Goal: Information Seeking & Learning: Learn about a topic

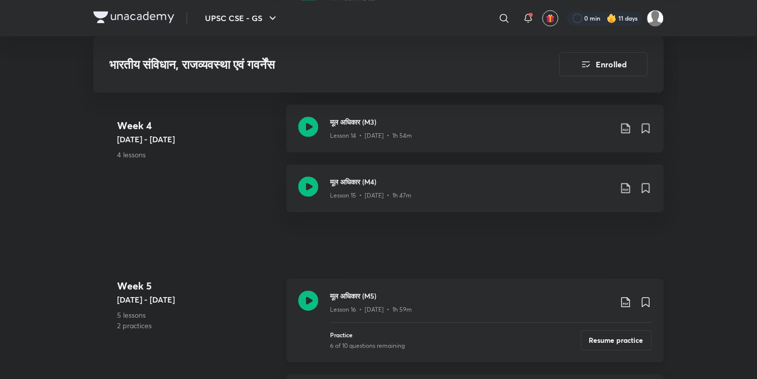
scroll to position [1515, 0]
click at [608, 335] on button "Resume practice" at bounding box center [616, 339] width 71 height 20
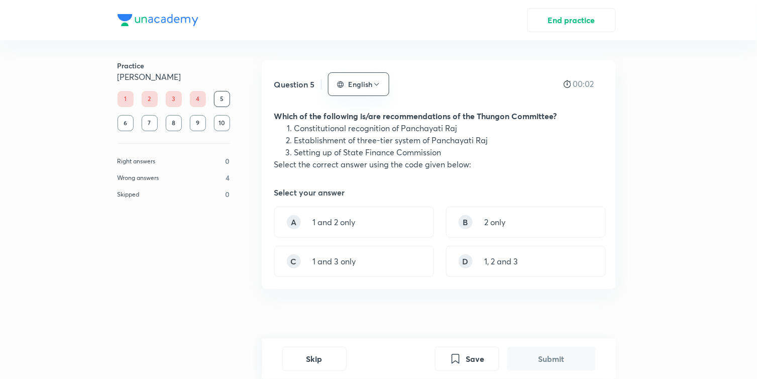
click at [126, 101] on div "1" at bounding box center [126, 99] width 16 height 16
click at [593, 18] on button "End practice" at bounding box center [571, 19] width 88 height 24
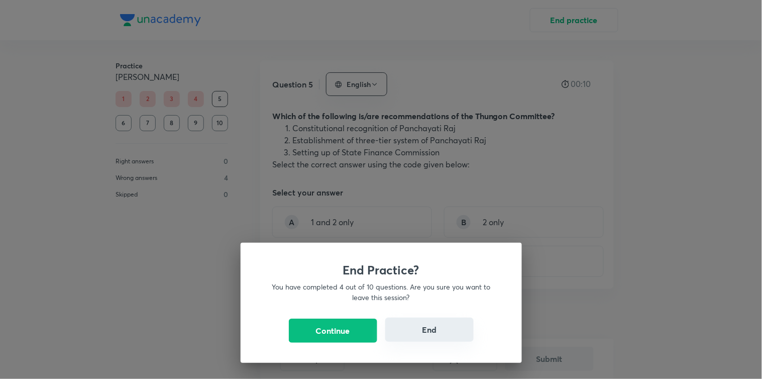
click at [431, 331] on button "End" at bounding box center [429, 329] width 88 height 24
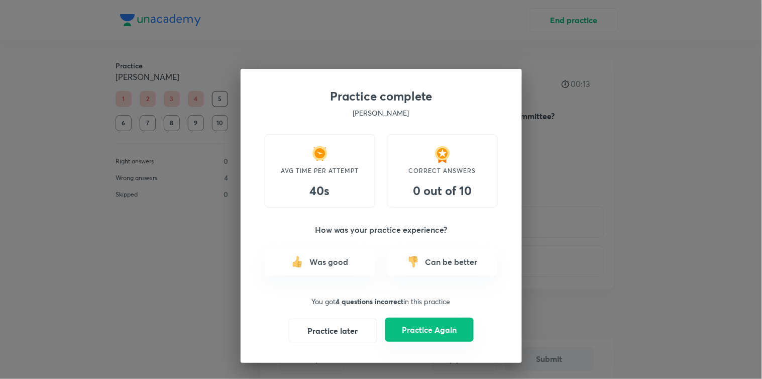
click at [411, 330] on button "Practice Again" at bounding box center [429, 329] width 88 height 24
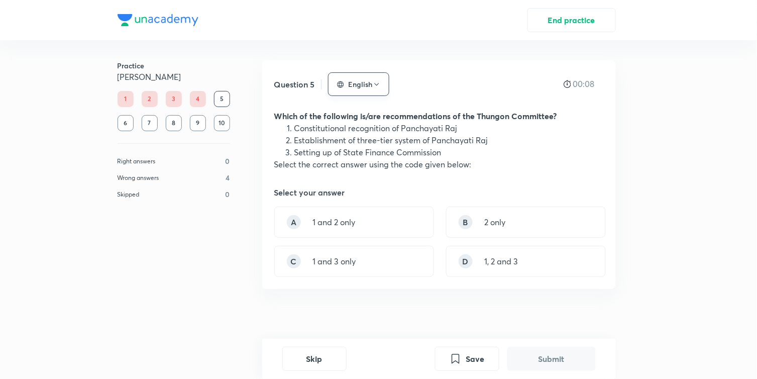
click at [378, 84] on icon "button" at bounding box center [376, 84] width 5 height 3
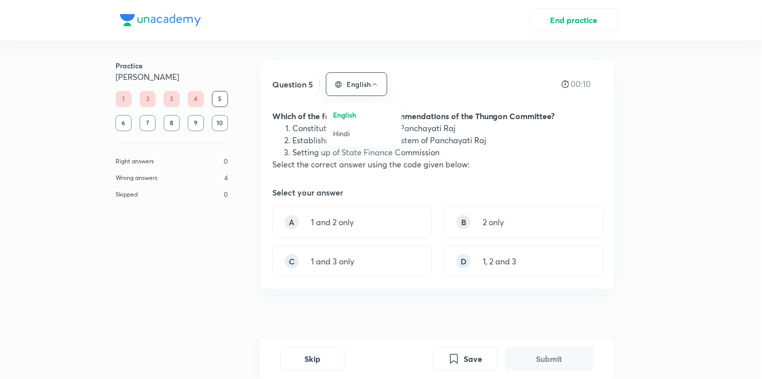
click at [342, 132] on span "Hindi" at bounding box center [364, 133] width 62 height 11
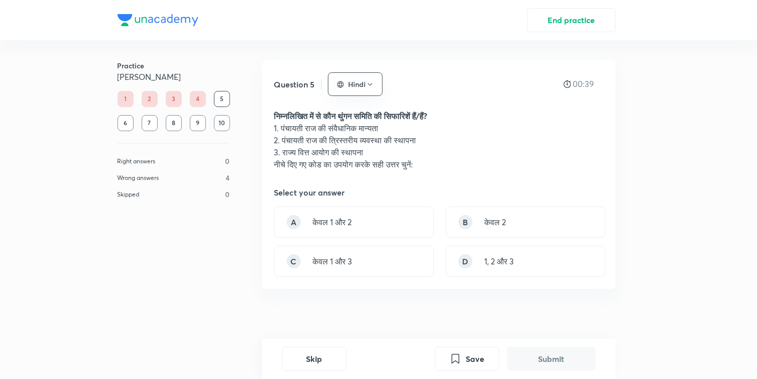
click at [126, 99] on div "1" at bounding box center [126, 99] width 16 height 16
click at [486, 228] on div "B केवल 2" at bounding box center [526, 221] width 160 height 31
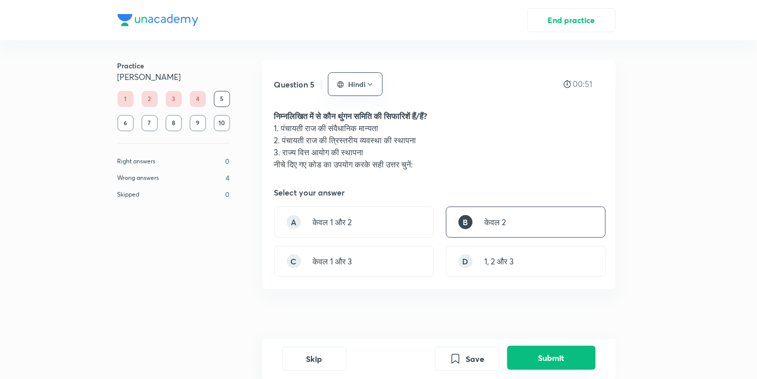
click at [547, 355] on button "Submit" at bounding box center [551, 358] width 88 height 24
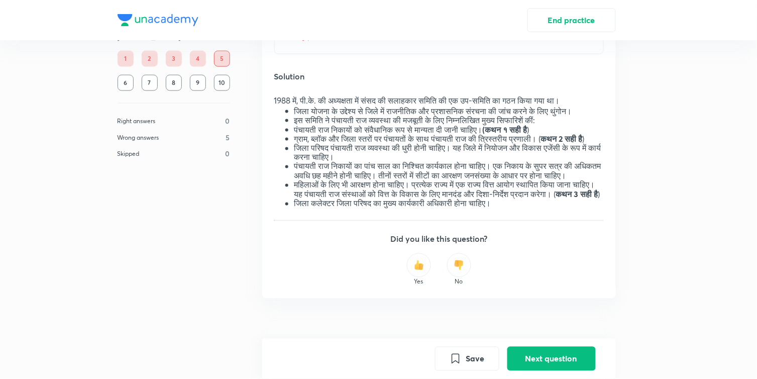
scroll to position [340, 0]
click at [555, 365] on button "Next question" at bounding box center [551, 358] width 88 height 24
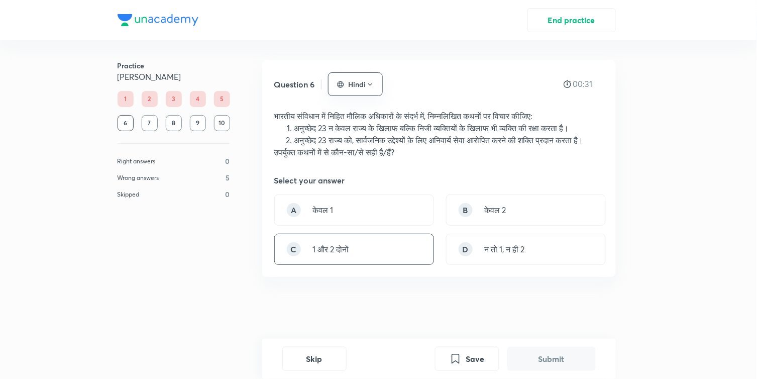
click at [410, 265] on div "C 1 और 2 दोनों" at bounding box center [354, 249] width 160 height 31
click at [535, 360] on button "Submit" at bounding box center [551, 358] width 88 height 24
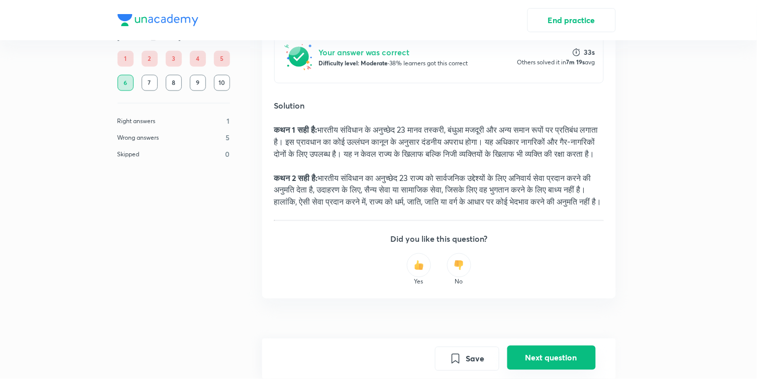
click at [549, 363] on button "Next question" at bounding box center [551, 358] width 88 height 24
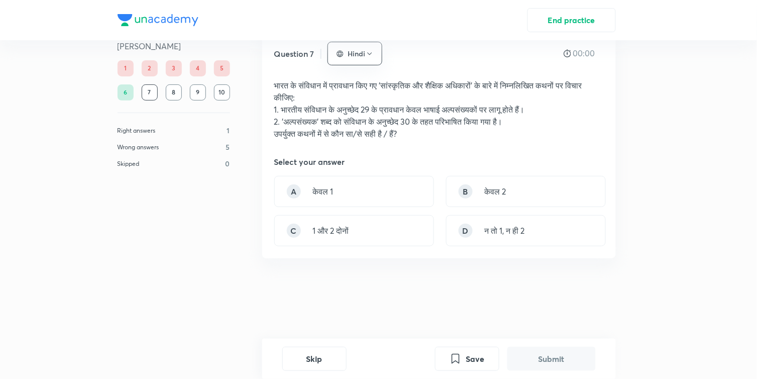
scroll to position [0, 0]
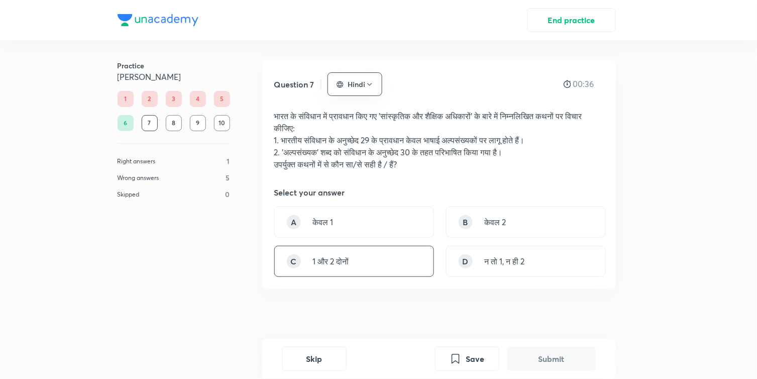
click at [344, 264] on p "1 और 2 दोनों" at bounding box center [331, 261] width 36 height 12
click at [549, 354] on button "Submit" at bounding box center [551, 358] width 88 height 24
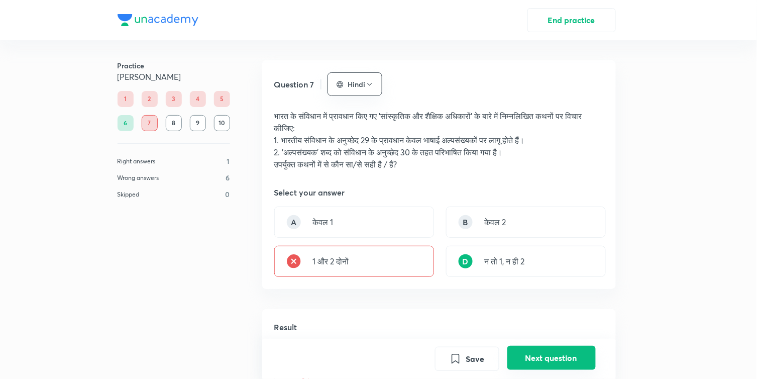
scroll to position [309, 0]
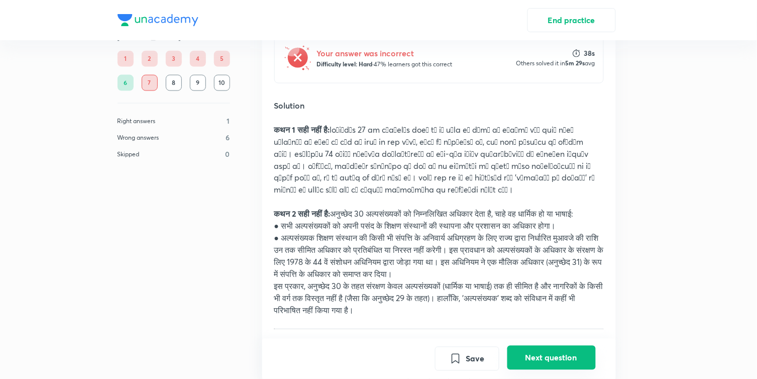
click at [544, 359] on button "Next question" at bounding box center [551, 358] width 88 height 24
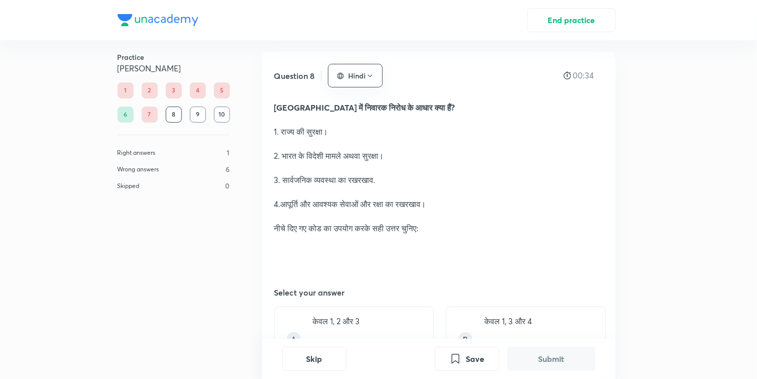
scroll to position [0, 0]
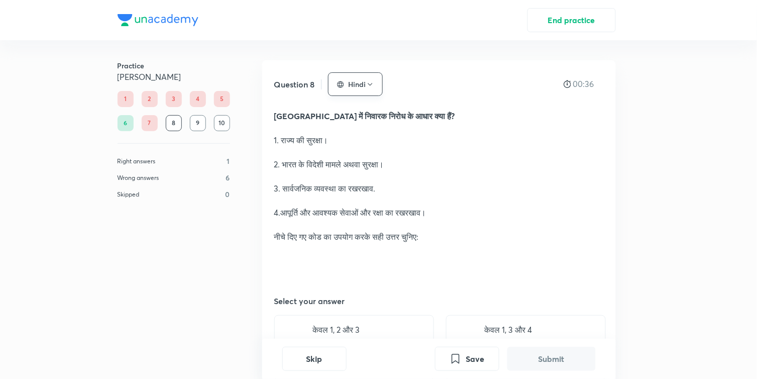
click at [346, 79] on button "Hindi" at bounding box center [355, 84] width 55 height 24
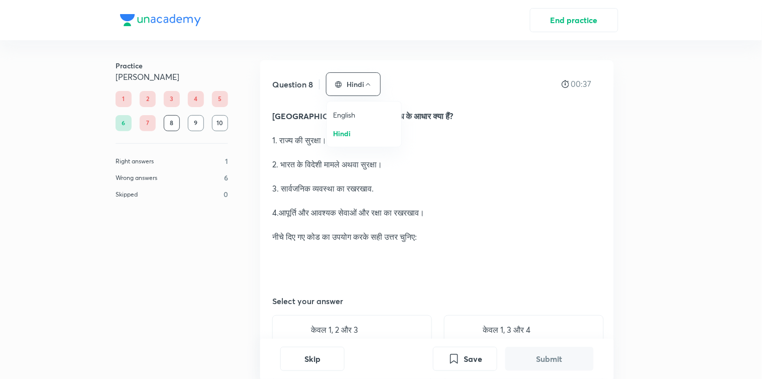
click at [340, 121] on li "English" at bounding box center [364, 114] width 74 height 19
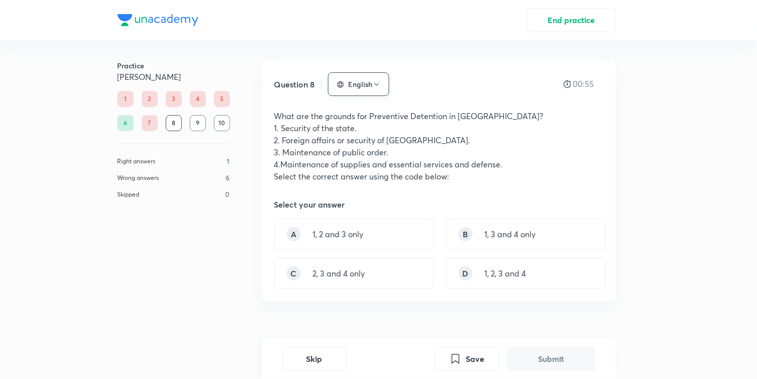
click at [361, 87] on button "English" at bounding box center [358, 84] width 61 height 24
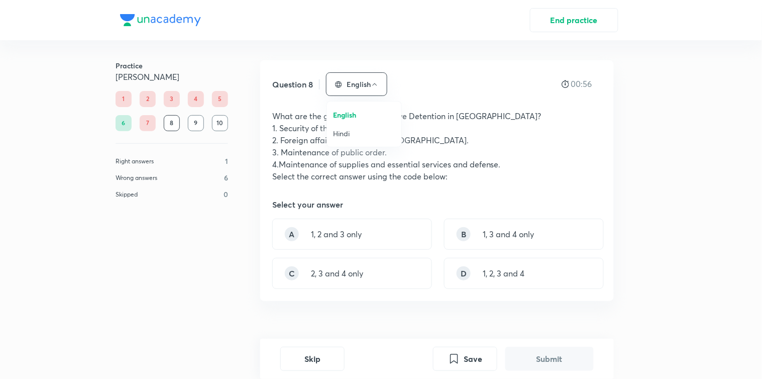
click at [343, 135] on span "Hindi" at bounding box center [364, 133] width 62 height 11
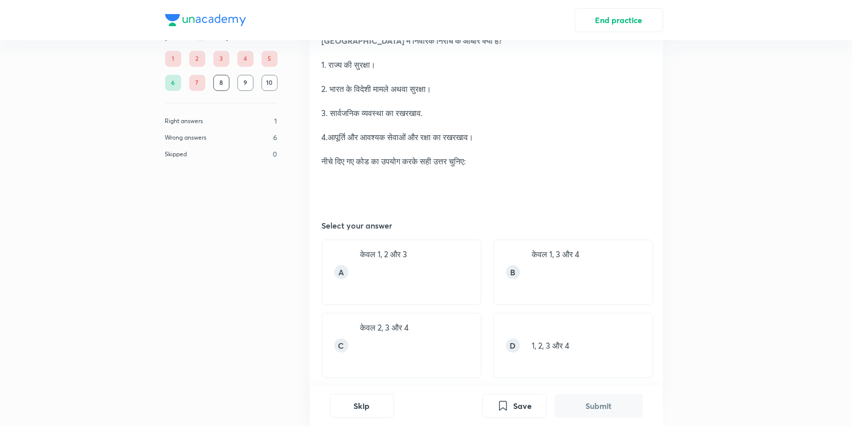
scroll to position [78, 0]
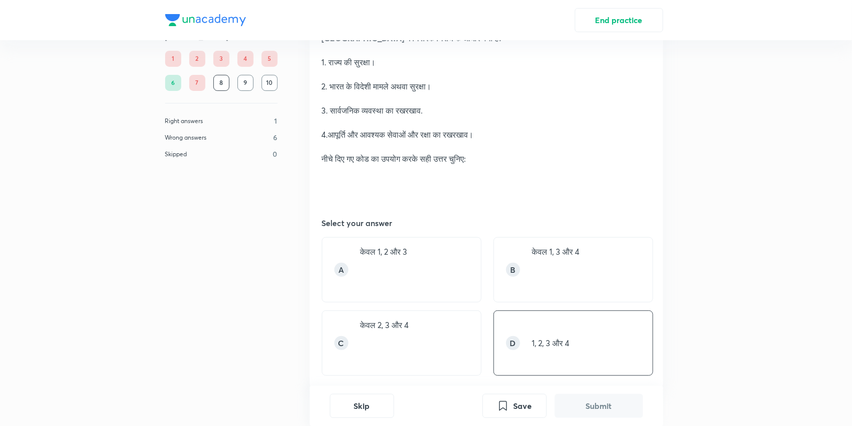
click at [533, 339] on p "1, 2, 3 और 4" at bounding box center [551, 343] width 38 height 12
click at [572, 378] on button "Submit" at bounding box center [599, 405] width 88 height 24
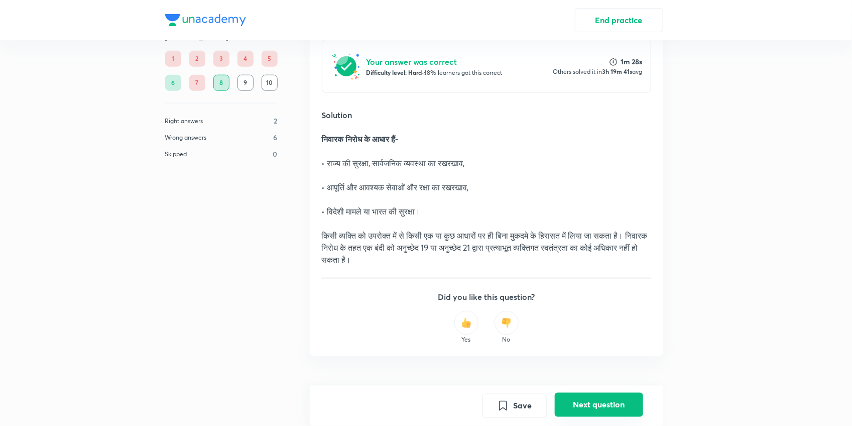
click at [611, 378] on button "Next question" at bounding box center [599, 405] width 88 height 24
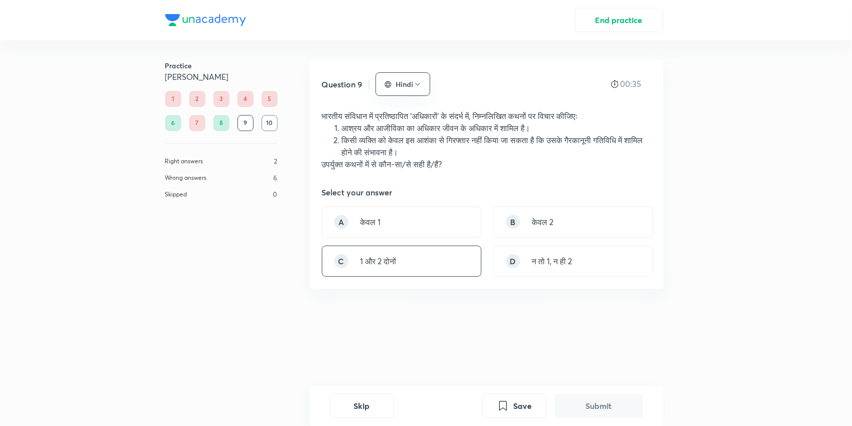
click at [439, 264] on div "C 1 और 2 दोनों" at bounding box center [402, 261] width 160 height 31
click at [600, 378] on button "Submit" at bounding box center [599, 405] width 88 height 24
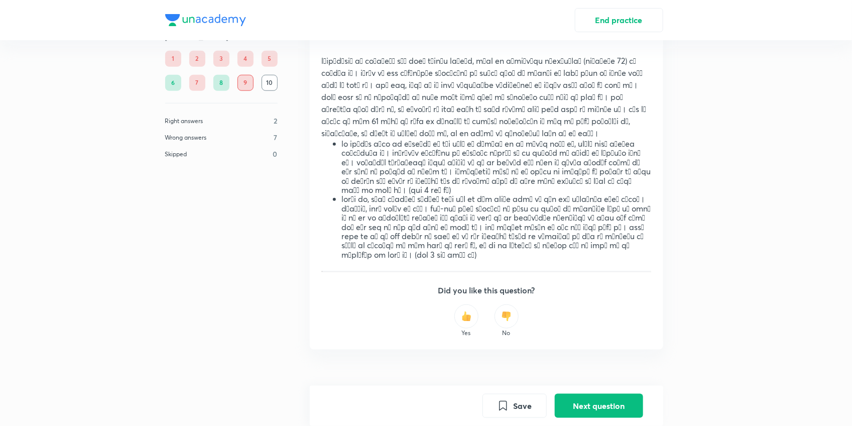
scroll to position [382, 0]
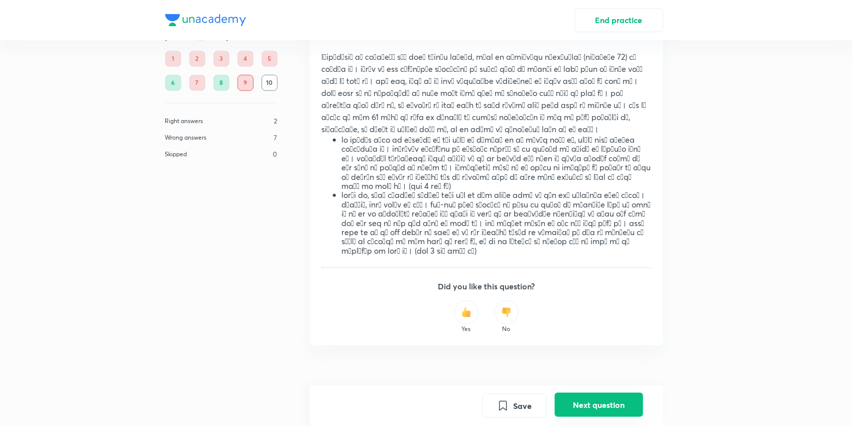
click at [601, 378] on button "Next question" at bounding box center [599, 405] width 88 height 24
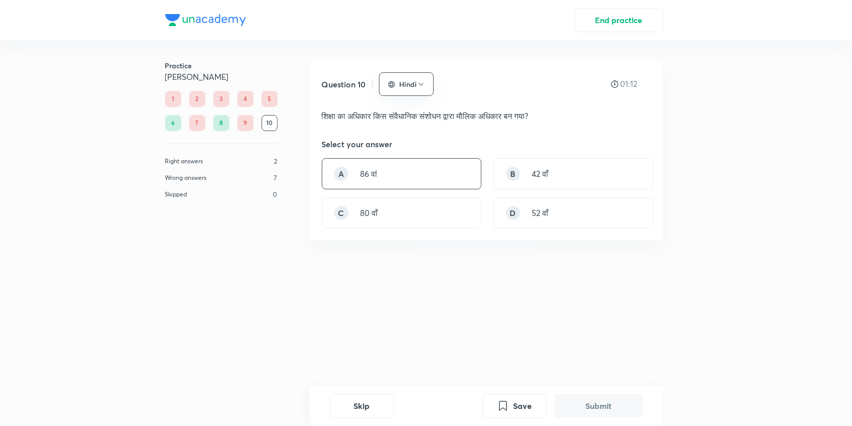
click at [418, 179] on div "A 86 वां" at bounding box center [402, 173] width 160 height 31
click at [568, 378] on button "Submit" at bounding box center [599, 405] width 88 height 24
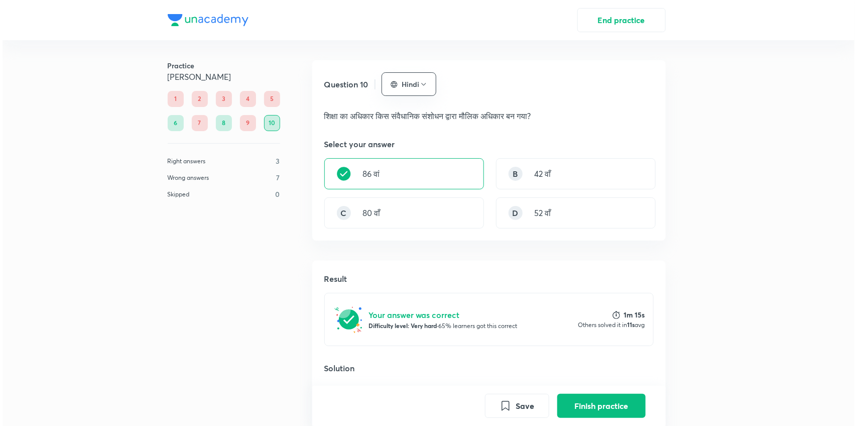
scroll to position [157, 0]
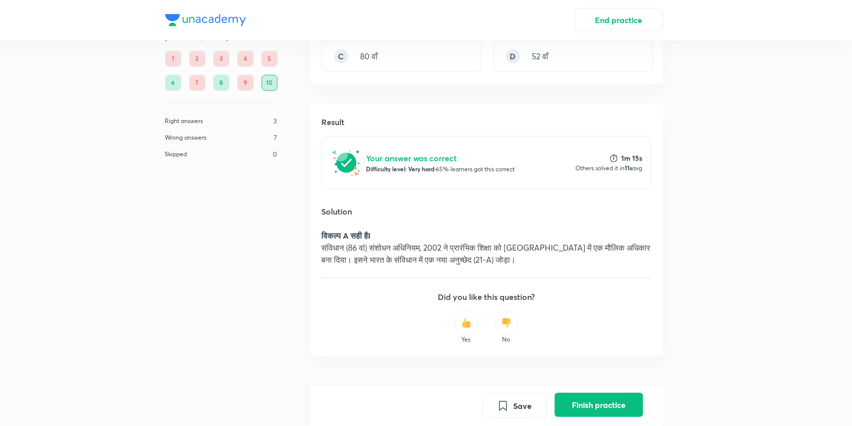
click at [603, 378] on button "Finish practice" at bounding box center [599, 405] width 88 height 24
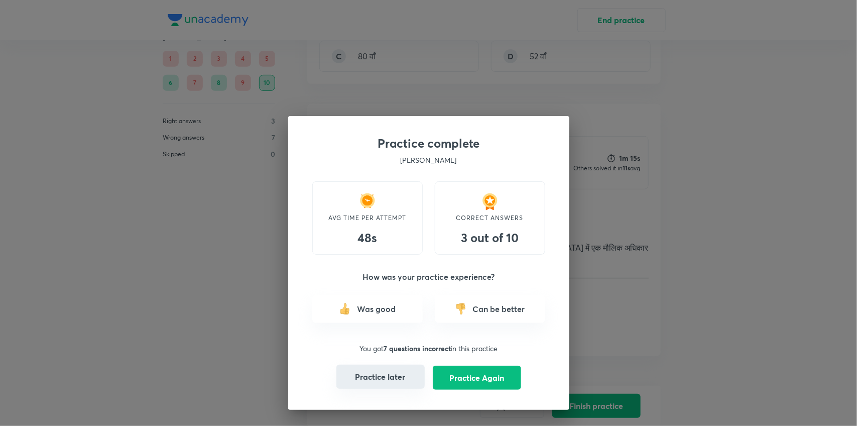
click at [406, 378] on button "Practice later" at bounding box center [381, 377] width 88 height 24
